Goal: Transaction & Acquisition: Purchase product/service

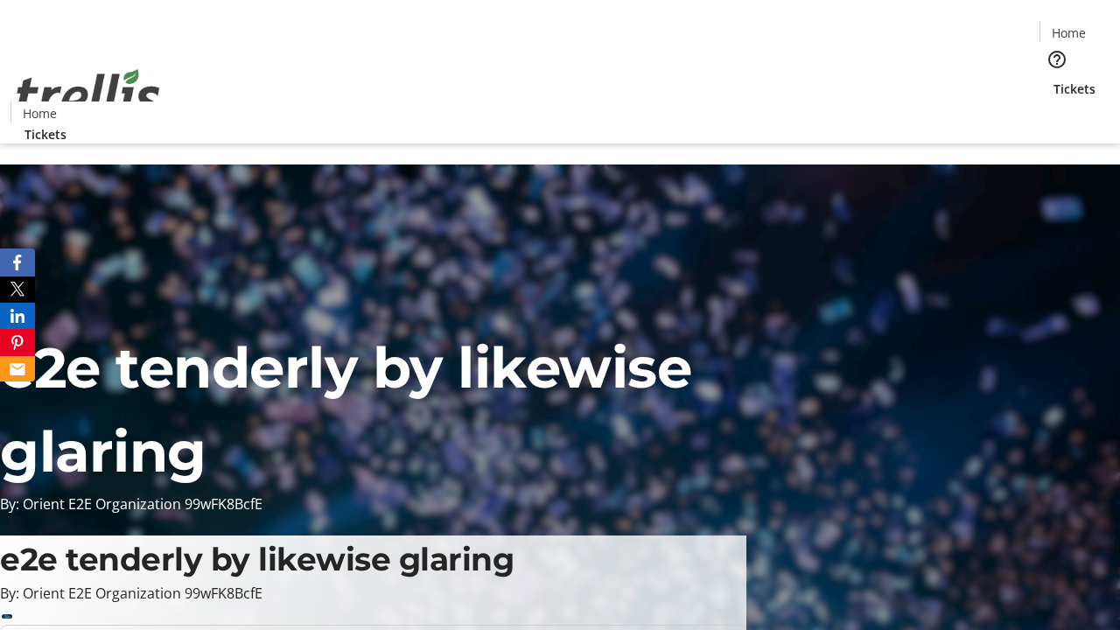
click at [1054, 80] on span "Tickets" at bounding box center [1075, 89] width 42 height 18
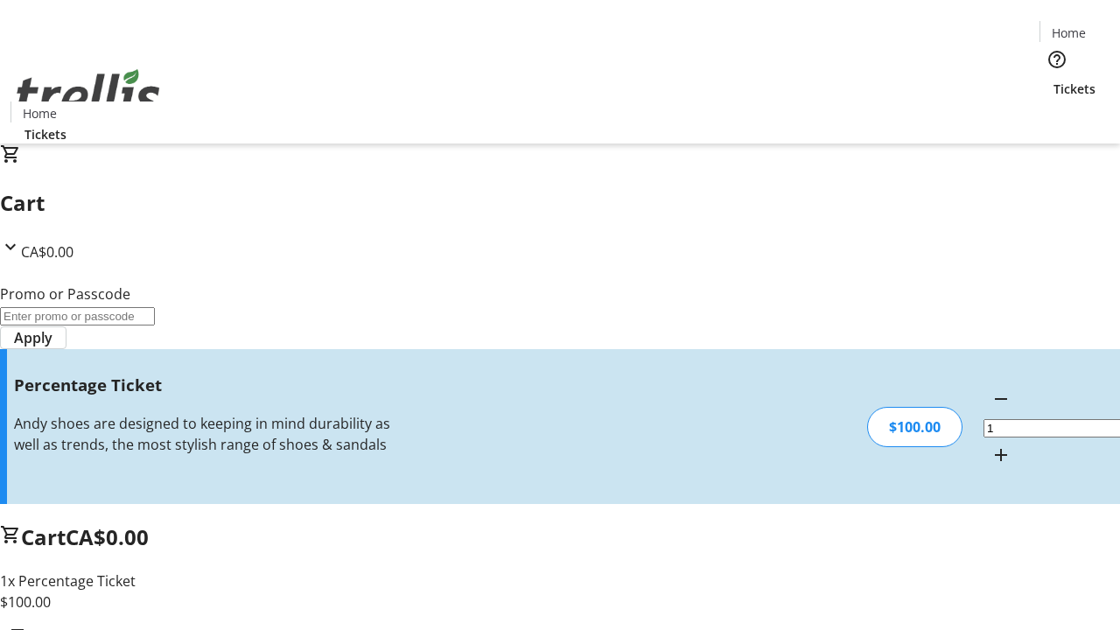
type input "FOO"
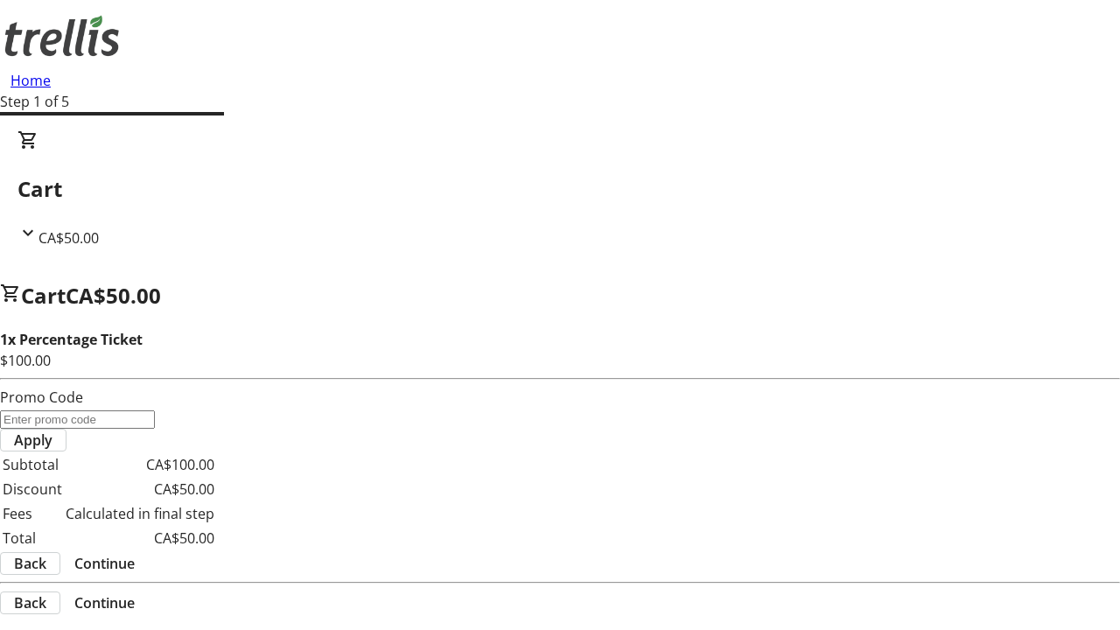
click at [135, 553] on span "Continue" at bounding box center [104, 563] width 60 height 21
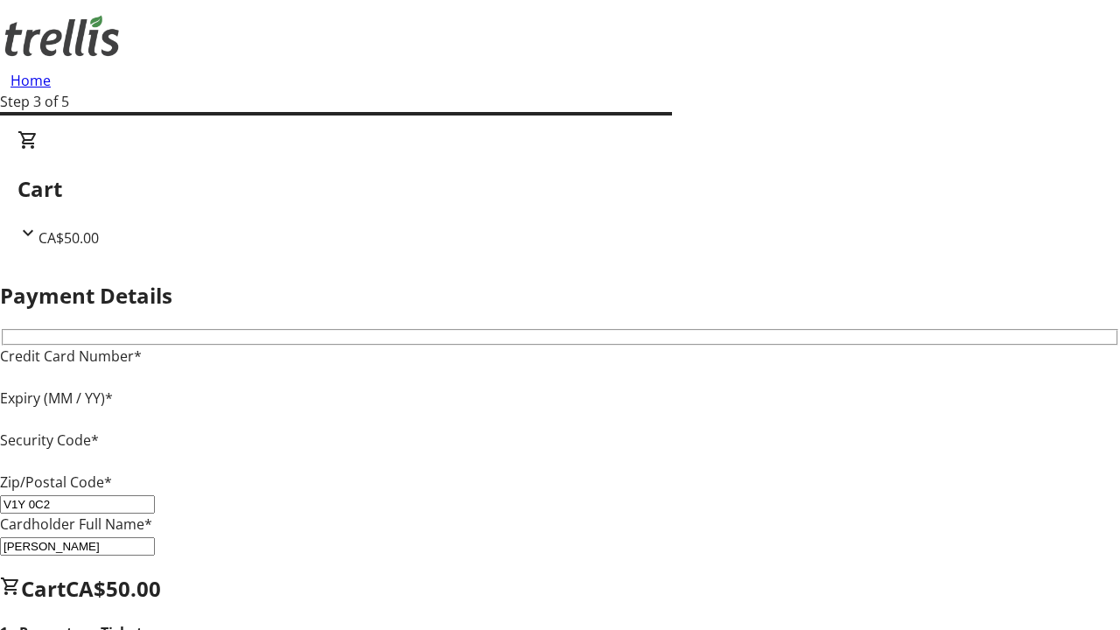
type input "V1Y 0C2"
